Goal: Information Seeking & Learning: Learn about a topic

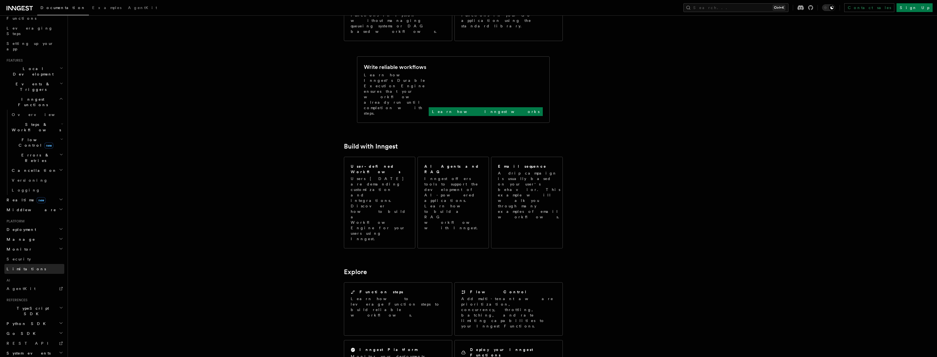
scroll to position [219, 0]
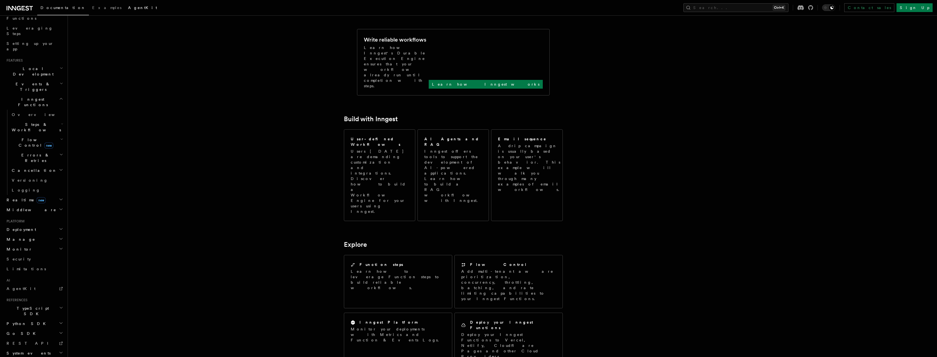
click at [125, 10] on link "AgentKit" at bounding box center [143, 8] width 36 height 13
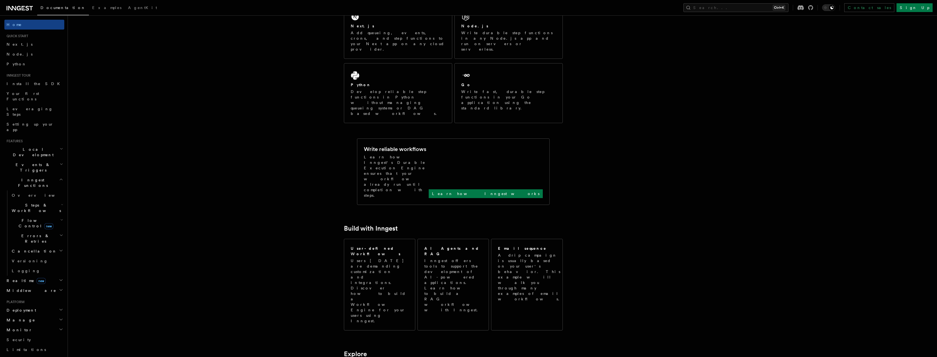
scroll to position [55, 0]
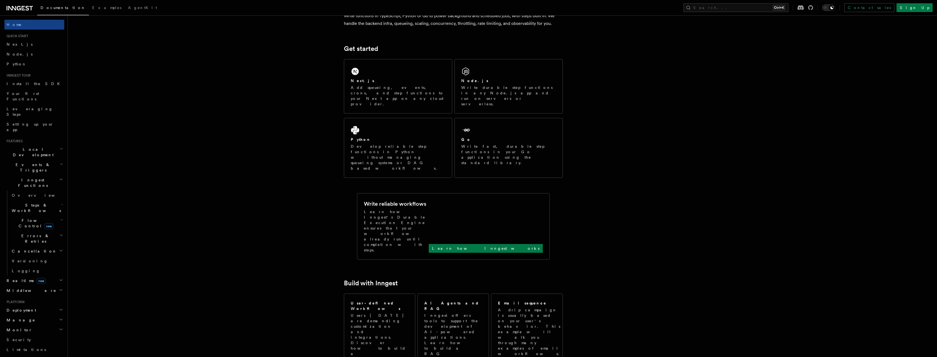
click at [53, 286] on h2 "Middleware" at bounding box center [34, 291] width 60 height 10
click at [34, 281] on span "Creating middleware" at bounding box center [35, 286] width 47 height 10
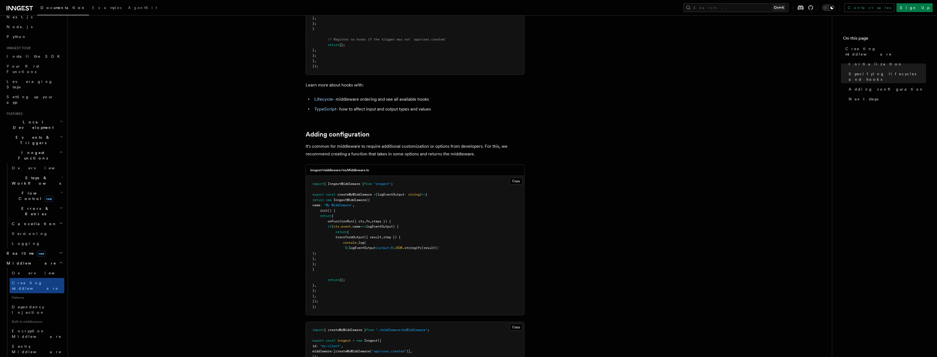
scroll to position [821, 0]
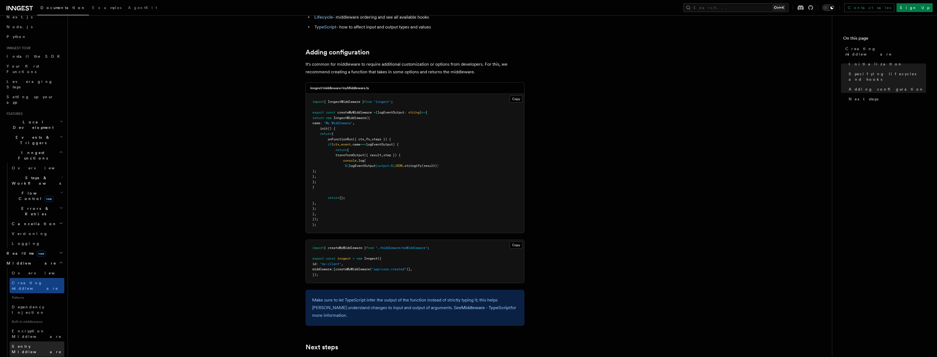
click at [24, 344] on span "Sentry Middleware" at bounding box center [37, 349] width 50 height 10
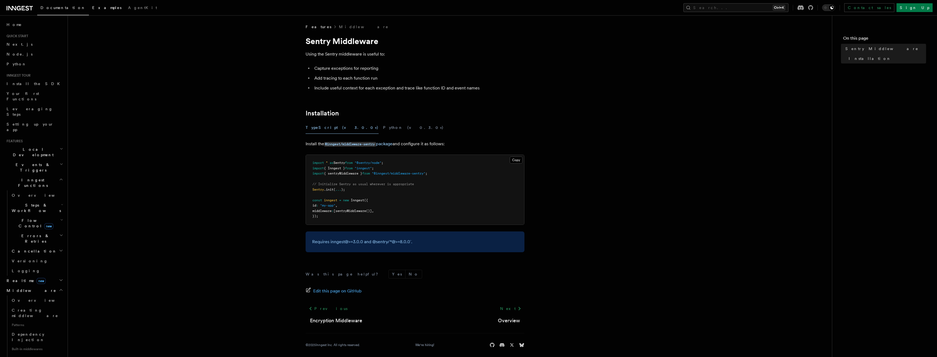
click at [92, 10] on span "Examples" at bounding box center [106, 7] width 29 height 4
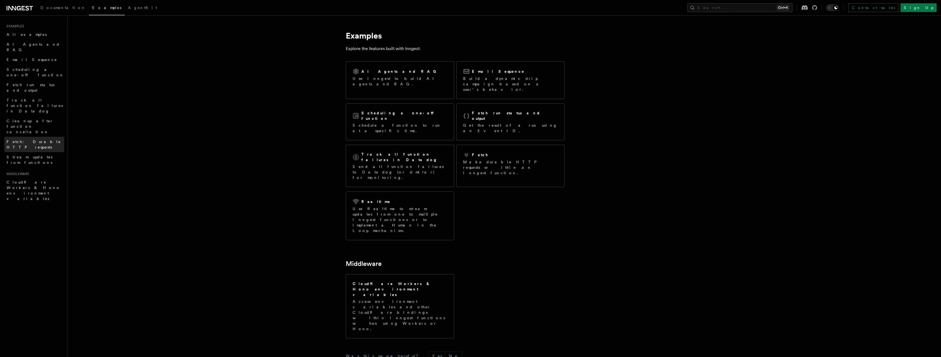
click at [23, 140] on span "Fetch: Durable HTTP requests" at bounding box center [34, 145] width 54 height 10
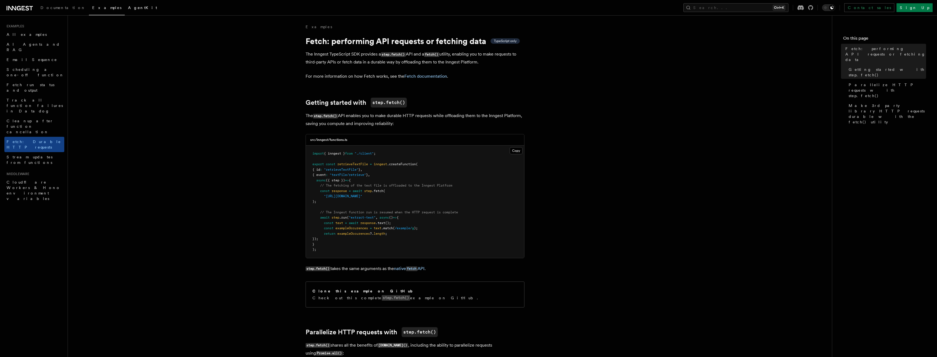
click at [128, 8] on span "AgentKit" at bounding box center [142, 7] width 29 height 4
